Goal: Information Seeking & Learning: Learn about a topic

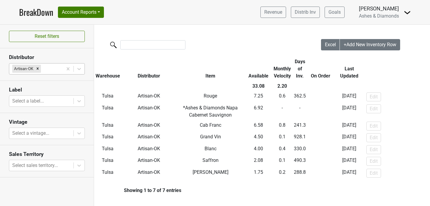
click at [50, 69] on div at bounding box center [51, 69] width 18 height 8
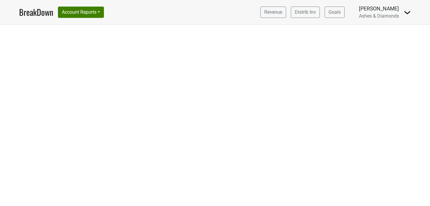
click at [50, 59] on div at bounding box center [215, 115] width 430 height 181
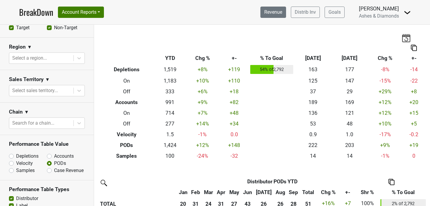
scroll to position [127, 0]
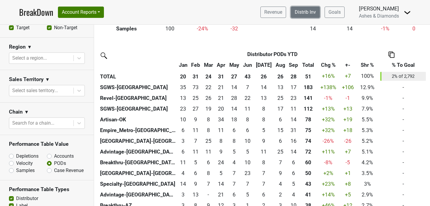
click at [306, 11] on link "Distrib Inv" at bounding box center [305, 12] width 29 height 11
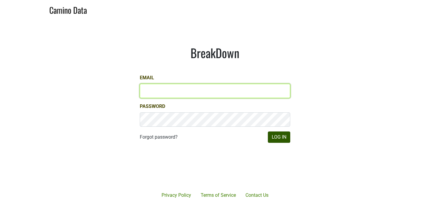
type input "chad@ashesdiamonds.com"
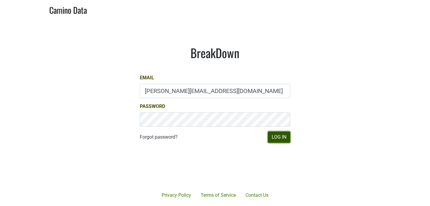
click at [275, 137] on button "Log In" at bounding box center [279, 137] width 22 height 11
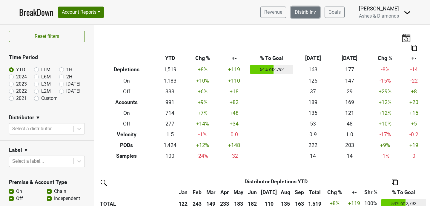
click at [301, 15] on link "Distrib Inv" at bounding box center [305, 12] width 29 height 11
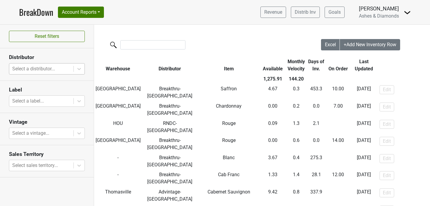
click at [49, 68] on div at bounding box center [41, 69] width 58 height 8
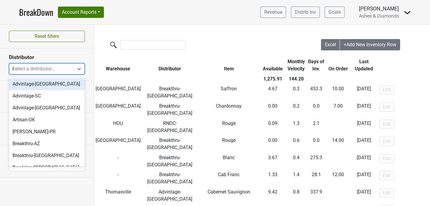
type input "sc"
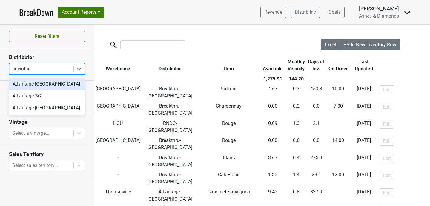
type input "advintage"
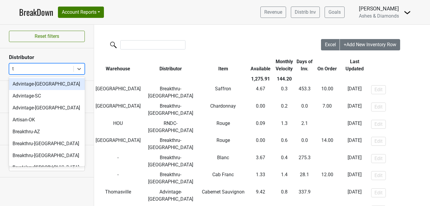
type input "tn"
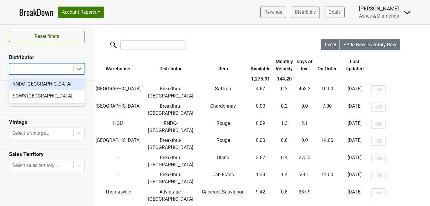
type input "fl"
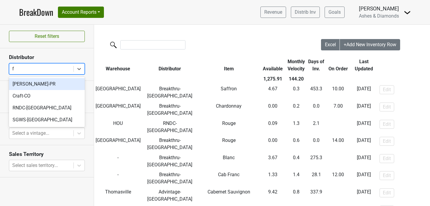
type input "fl"
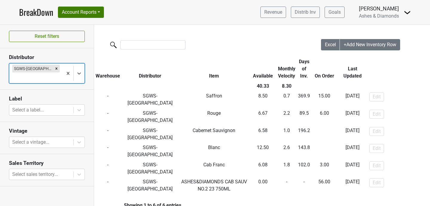
click at [38, 6] on link "BreakDown" at bounding box center [36, 12] width 34 height 13
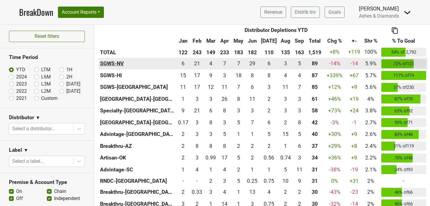
scroll to position [161, 0]
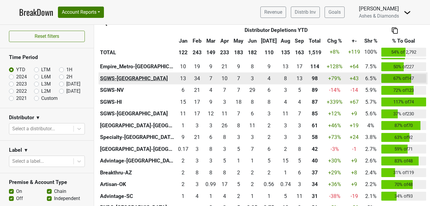
click at [112, 79] on th "SGWS-[GEOGRAPHIC_DATA]" at bounding box center [138, 79] width 78 height 12
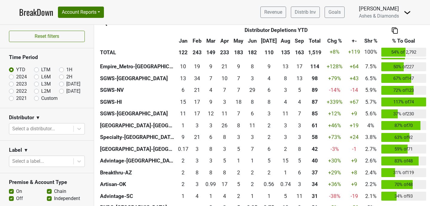
scroll to position [0, 0]
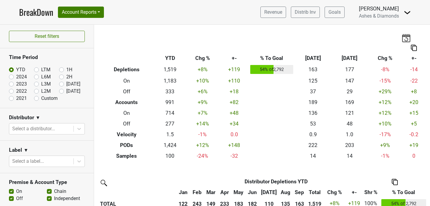
click at [406, 41] on img at bounding box center [405, 38] width 9 height 8
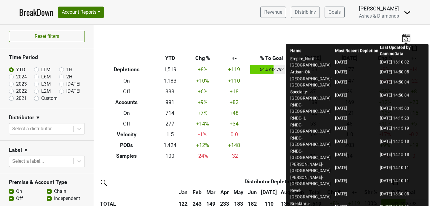
scroll to position [5, 0]
click at [229, 41] on div "Breakdown Type YTD Chg % +- % To Goal Sep ‘25 Sep ‘24 Chg % +- Depletions 1,519…" at bounding box center [262, 93] width 336 height 137
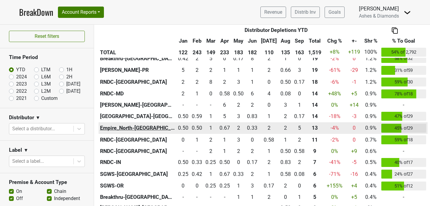
scroll to position [424, 0]
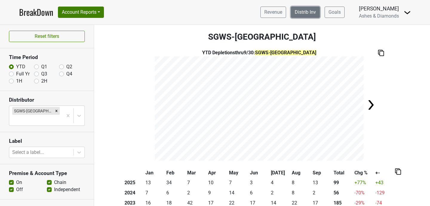
click at [301, 12] on link "Distrib Inv" at bounding box center [305, 12] width 29 height 11
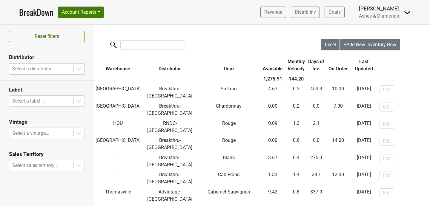
click at [57, 68] on div at bounding box center [41, 69] width 58 height 8
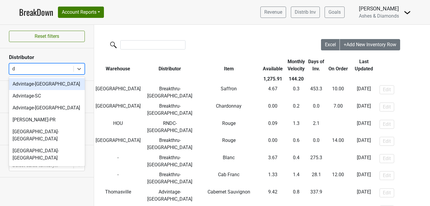
type input "dc"
